Goal: Transaction & Acquisition: Purchase product/service

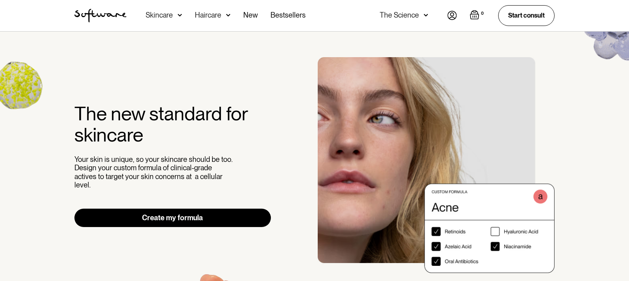
click at [624, 276] on div "The new standard for skincare Your skin is unique, so your skincare should be t…" at bounding box center [314, 179] width 629 height 294
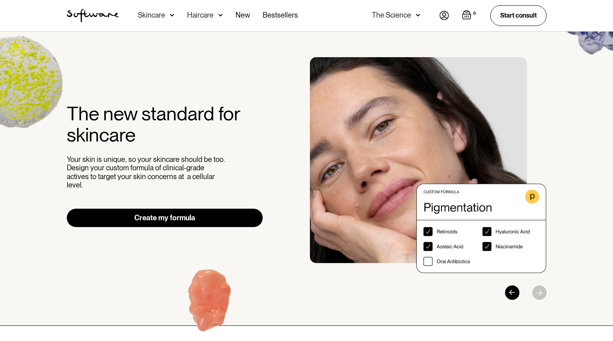
click at [167, 16] on div "Skincare" at bounding box center [156, 15] width 36 height 31
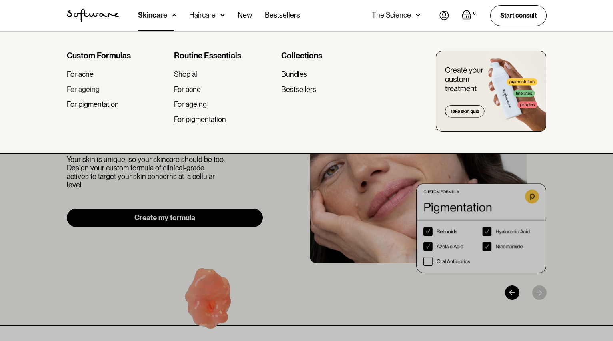
click at [89, 88] on div "For ageing" at bounding box center [83, 89] width 33 height 9
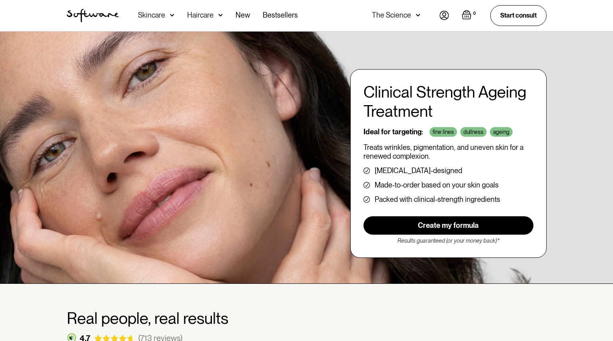
click at [148, 20] on div "Skincare" at bounding box center [156, 15] width 36 height 31
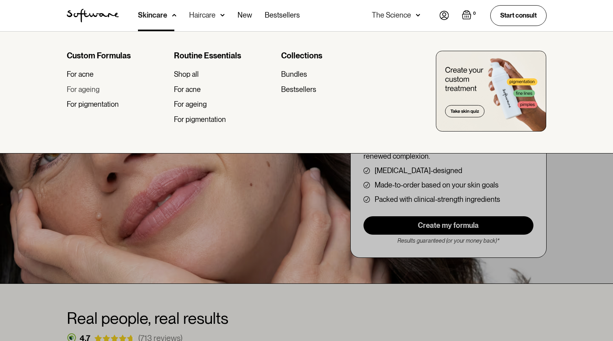
click at [98, 93] on div "For ageing" at bounding box center [83, 89] width 33 height 9
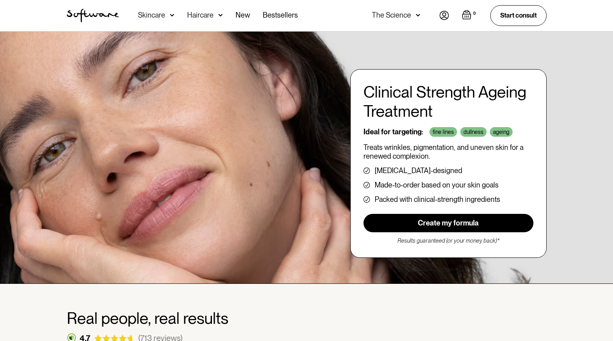
click at [407, 224] on link "Create my formula" at bounding box center [449, 223] width 170 height 18
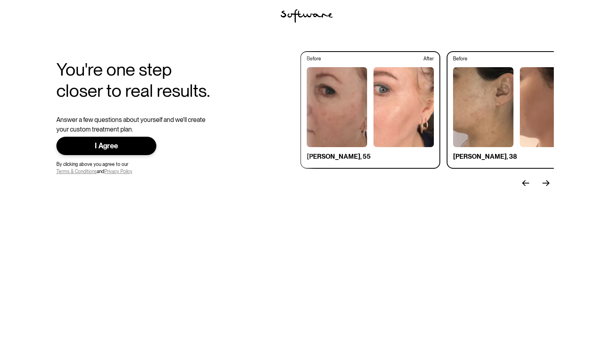
click at [134, 152] on link "I Agree" at bounding box center [106, 146] width 100 height 19
